Goal: Navigation & Orientation: Find specific page/section

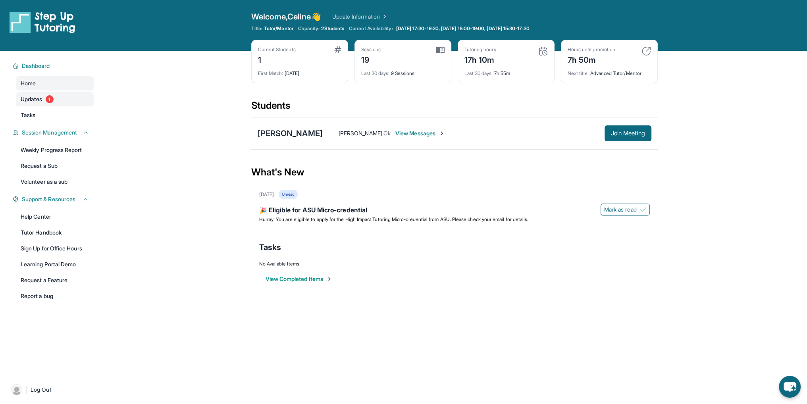
click at [47, 101] on span "1" at bounding box center [50, 99] width 8 height 8
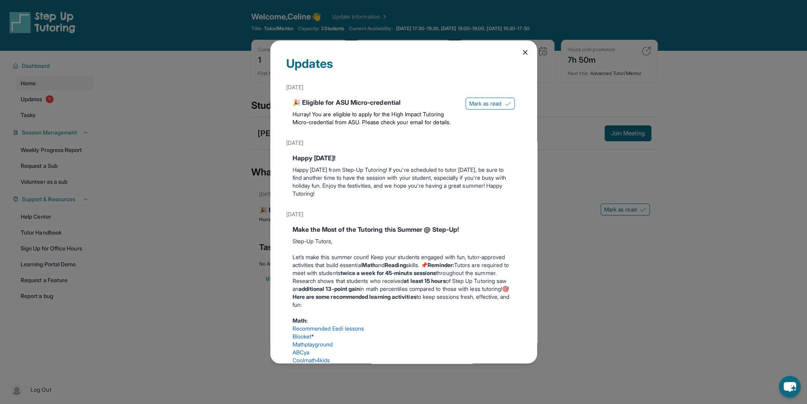
click at [138, 118] on div "Updates [DATE] 🎉 Eligible for ASU Micro-credential Hurray! You are eligible to …" at bounding box center [403, 202] width 807 height 404
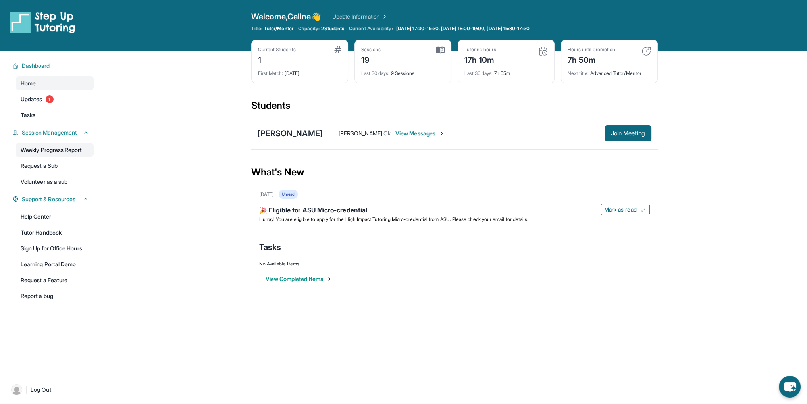
click at [48, 154] on link "Weekly Progress Report" at bounding box center [55, 150] width 78 height 14
